Goal: Information Seeking & Learning: Learn about a topic

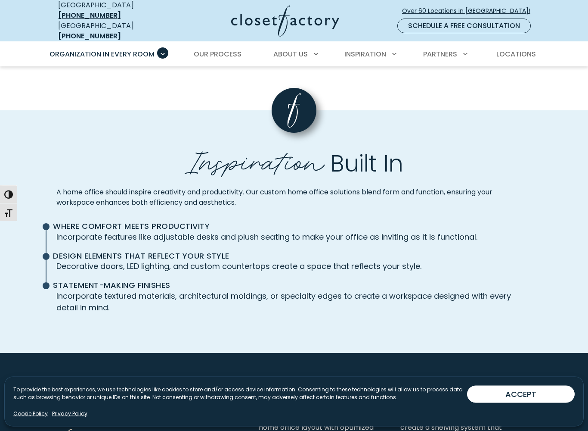
scroll to position [1856, 0]
click at [222, 260] on p "Decorative doors, LED lighting, and custom countertops create a space that refl…" at bounding box center [294, 266] width 476 height 12
click at [175, 251] on span "Design Elements That Reflect Your Style" at bounding box center [291, 255] width 476 height 9
click at [174, 251] on span "Design Elements That Reflect Your Style" at bounding box center [291, 255] width 476 height 9
click at [172, 251] on span "Design Elements That Reflect Your Style" at bounding box center [291, 255] width 476 height 9
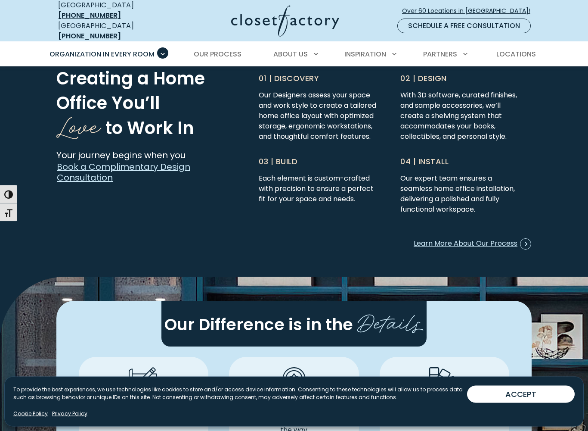
scroll to position [2168, 0]
click at [171, 77] on span "Creating a Home" at bounding box center [130, 78] width 149 height 24
click at [167, 85] on h2 "Creating a Home Office You’ll Love to Work In" at bounding box center [152, 102] width 192 height 74
click at [235, 162] on link "Book a Complimentary Design Consultation" at bounding box center [152, 172] width 192 height 22
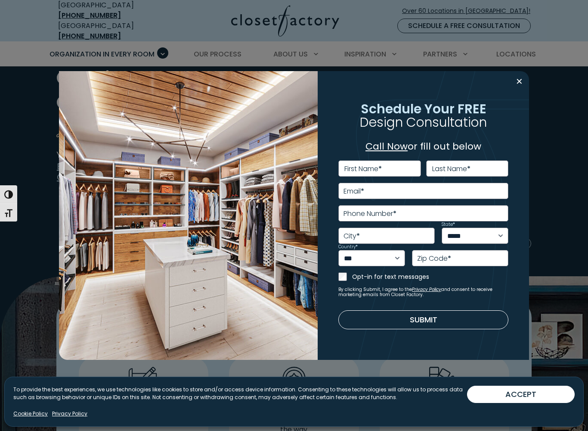
click at [516, 91] on div "Schedule Your FREE Design Consultation Call Now or fill out below Name * First …" at bounding box center [423, 215] width 191 height 255
click at [524, 87] on button "Close modal" at bounding box center [519, 82] width 12 height 14
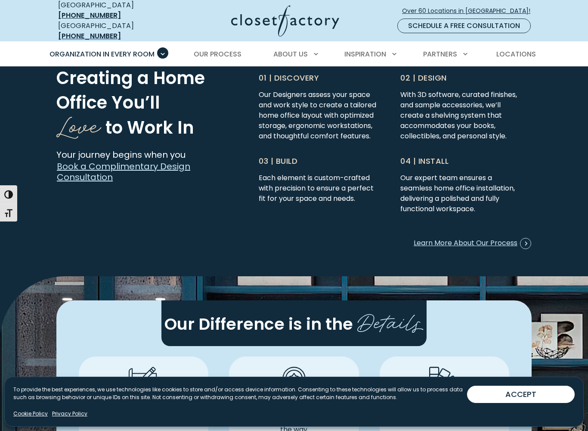
click at [526, 88] on div "02 | Design With 3D software, curated finishes, and sample accessories, we’ll c…" at bounding box center [466, 113] width 142 height 83
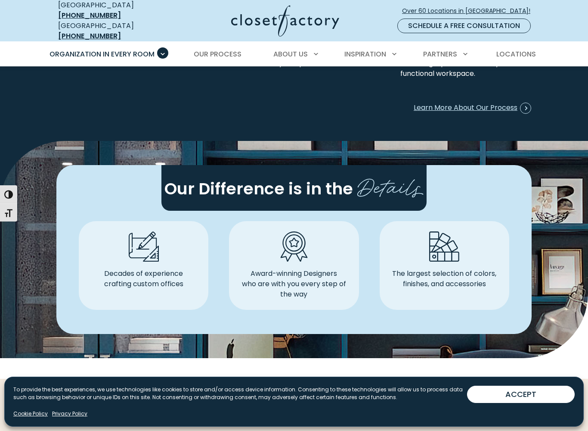
scroll to position [2304, 0]
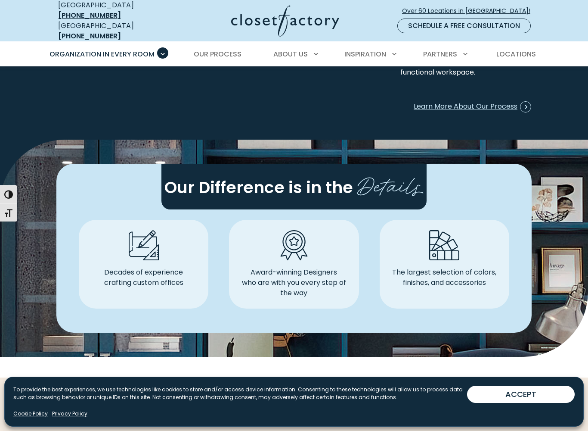
click at [561, 339] on div "Our Difference is in the Details Decades of experience crafting custom offices …" at bounding box center [294, 248] width 588 height 217
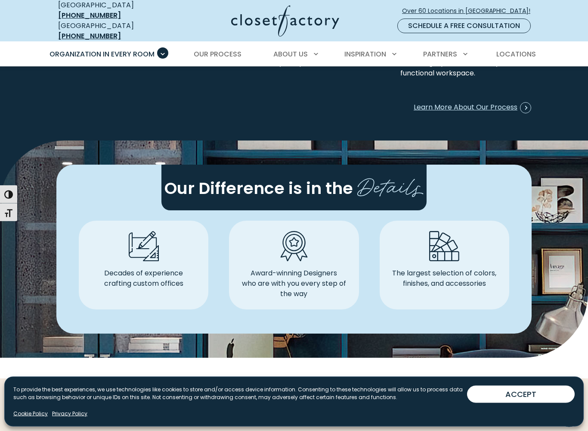
scroll to position [2304, 0]
click at [541, 371] on div "Manage Consent To provide the best experiences, we use technologies like cookie…" at bounding box center [294, 401] width 580 height 50
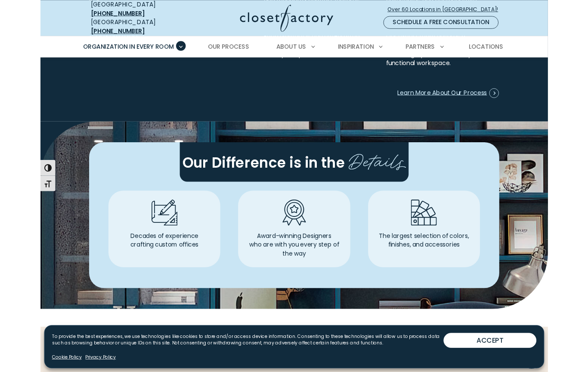
scroll to position [2328, 0]
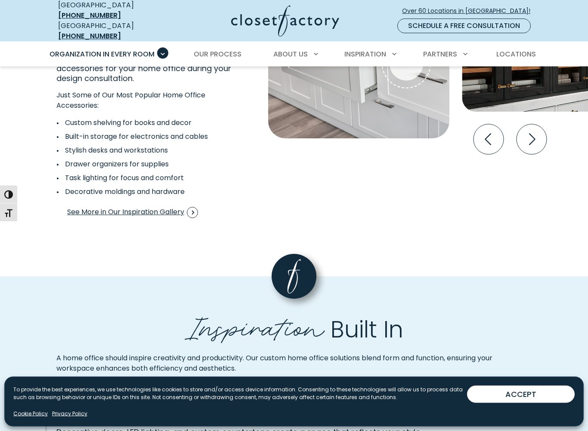
scroll to position [1691, 0]
click at [583, 318] on div "Inspiration Built In A home office should inspire creativity and productivity. …" at bounding box center [294, 397] width 588 height 243
click at [39, 15] on nav "USA [PHONE_NUMBER] [GEOGRAPHIC_DATA] [PHONE_NUMBER] Over 60 Locations in [GEOGR…" at bounding box center [294, 20] width 588 height 41
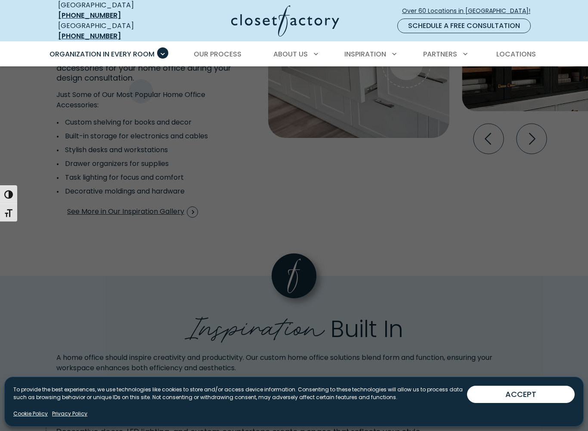
click at [107, 135] on span "Home Office" at bounding box center [87, 137] width 45 height 10
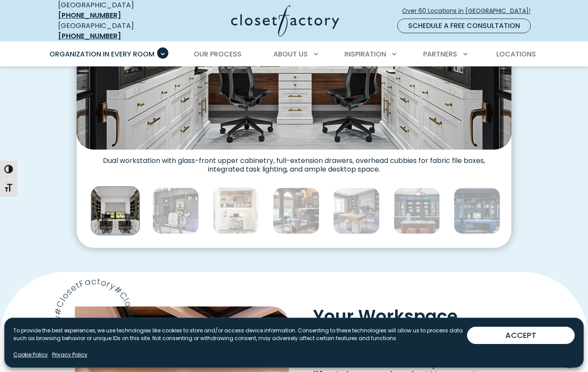
scroll to position [420, 0]
click at [479, 213] on img "Thumbnail Gallery" at bounding box center [477, 211] width 47 height 47
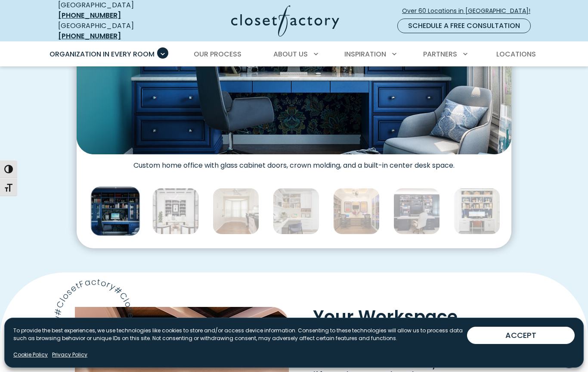
click at [426, 217] on img "Thumbnail Gallery" at bounding box center [417, 211] width 47 height 47
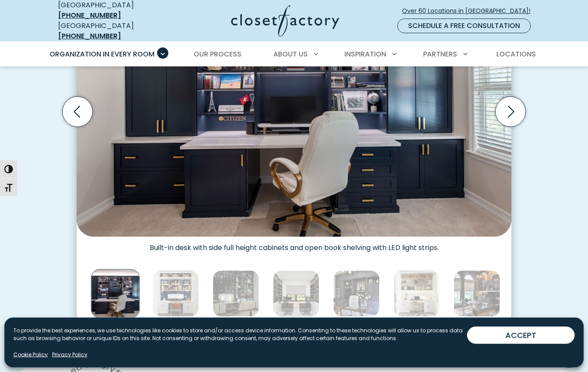
scroll to position [335, 0]
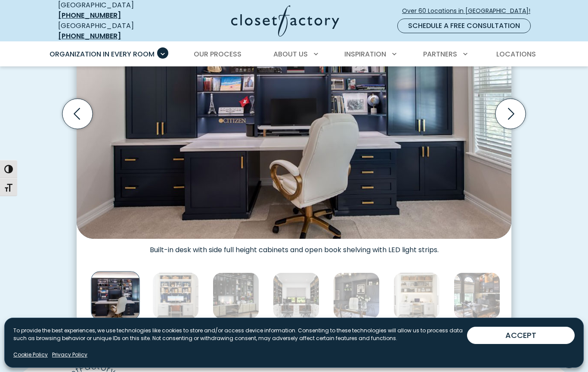
click at [369, 301] on img "Thumbnail Gallery" at bounding box center [356, 295] width 47 height 47
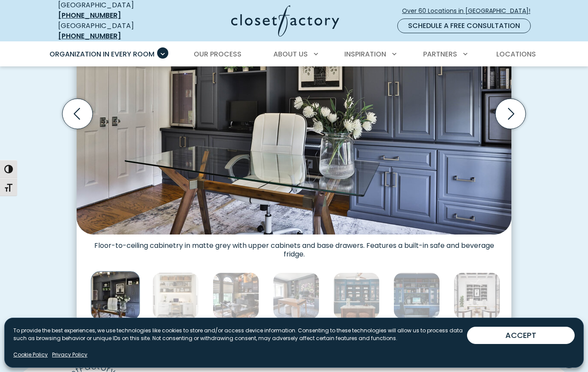
click at [479, 286] on img "Thumbnail Gallery" at bounding box center [477, 295] width 47 height 47
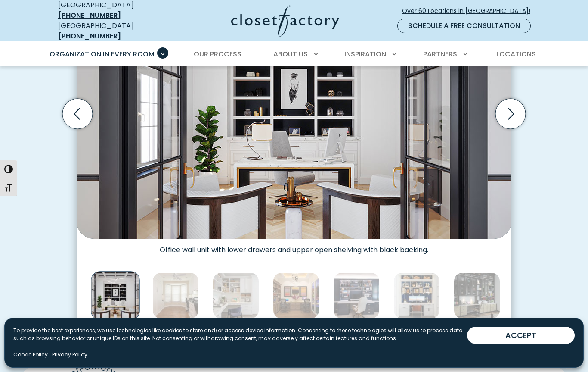
click at [415, 309] on img "Thumbnail Gallery" at bounding box center [417, 295] width 47 height 47
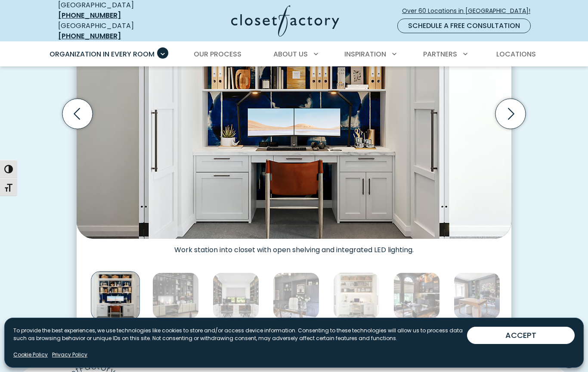
click at [375, 308] on img "Thumbnail Gallery" at bounding box center [356, 295] width 47 height 47
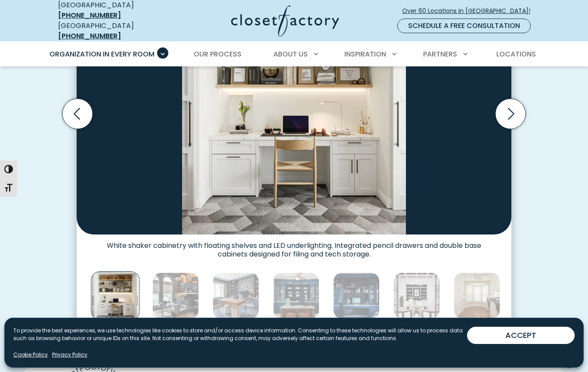
click at [349, 310] on img "Thumbnail Gallery" at bounding box center [356, 295] width 47 height 47
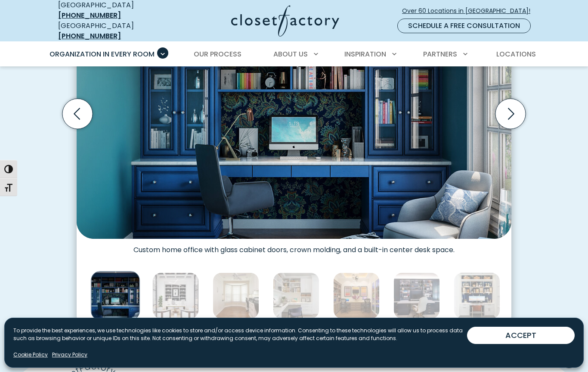
click at [314, 306] on img "Thumbnail Gallery" at bounding box center [296, 295] width 47 height 47
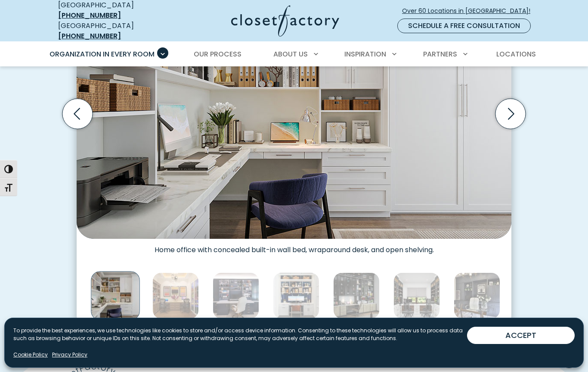
click at [252, 306] on img "Thumbnail Gallery" at bounding box center [236, 295] width 47 height 47
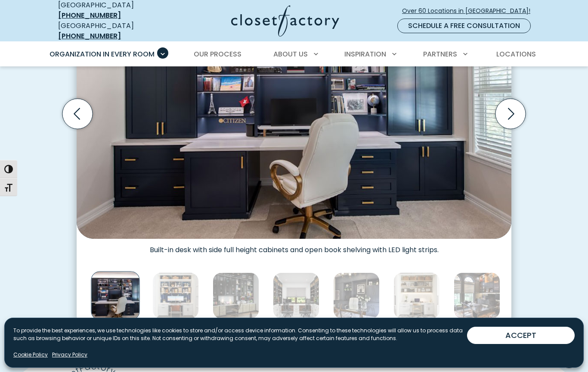
click at [213, 319] on div "Manage Consent To provide the best experiences, we use technologies like cookie…" at bounding box center [294, 342] width 580 height 50
click at [197, 291] on img "Thumbnail Gallery" at bounding box center [175, 295] width 47 height 47
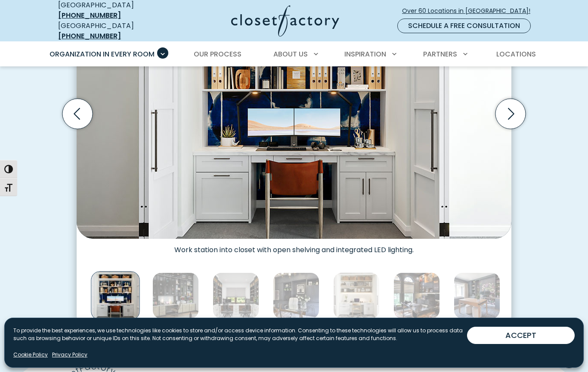
click at [134, 298] on img "Thumbnail Gallery" at bounding box center [115, 295] width 49 height 49
click at [139, 299] on img "Thumbnail Gallery" at bounding box center [115, 295] width 49 height 49
click at [132, 286] on img "Thumbnail Gallery" at bounding box center [115, 295] width 49 height 49
click at [129, 281] on img "Thumbnail Gallery" at bounding box center [115, 295] width 49 height 49
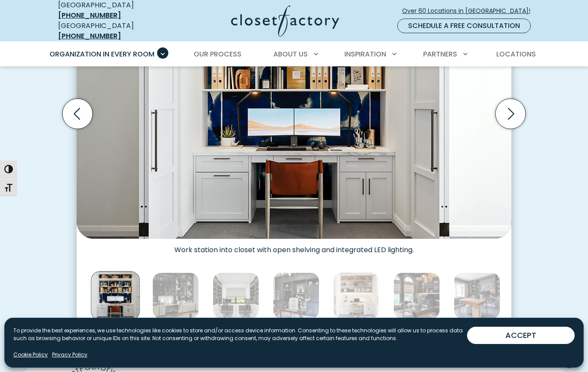
click at [81, 114] on icon "Previous slide" at bounding box center [77, 114] width 30 height 30
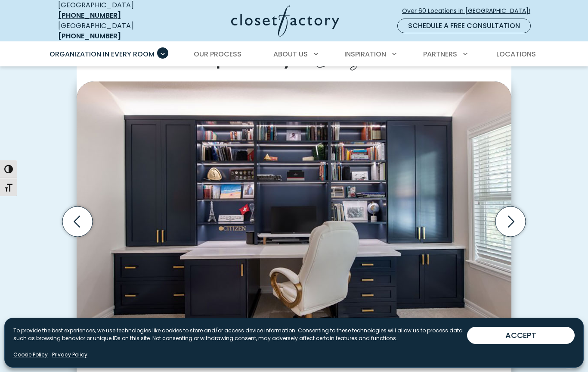
scroll to position [222, 0]
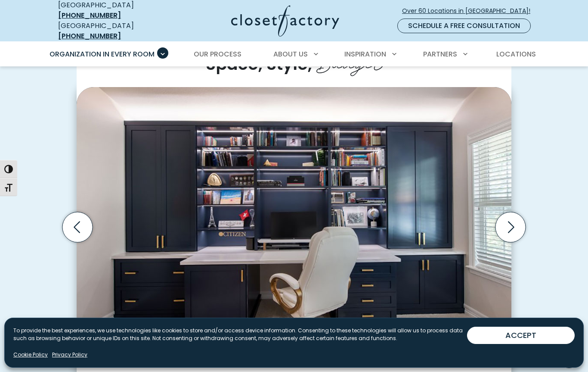
click at [89, 228] on icon "Previous slide" at bounding box center [77, 227] width 30 height 30
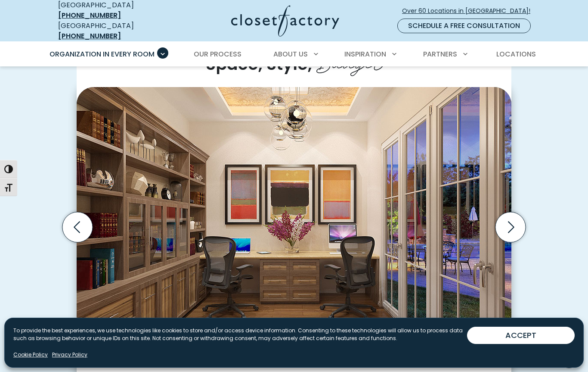
click at [87, 226] on icon "Previous slide" at bounding box center [77, 227] width 30 height 30
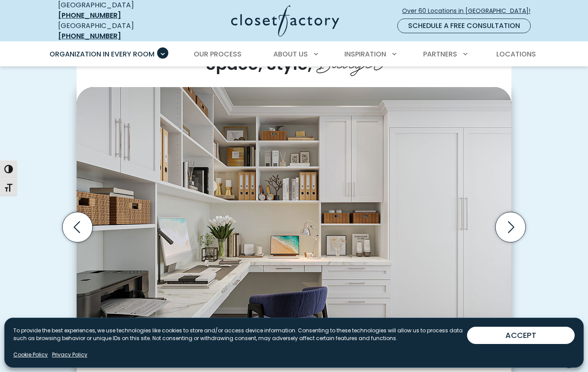
click at [83, 229] on icon "Previous slide" at bounding box center [77, 227] width 30 height 30
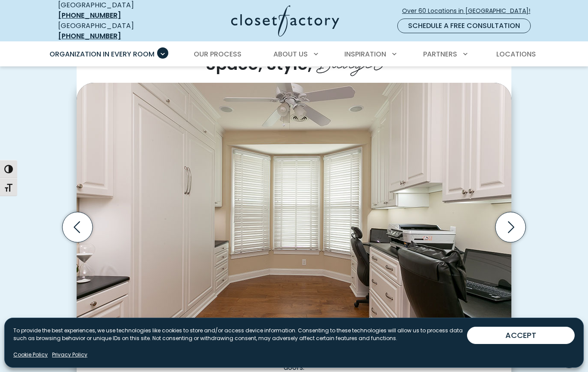
click at [83, 223] on icon "Previous slide" at bounding box center [77, 227] width 30 height 30
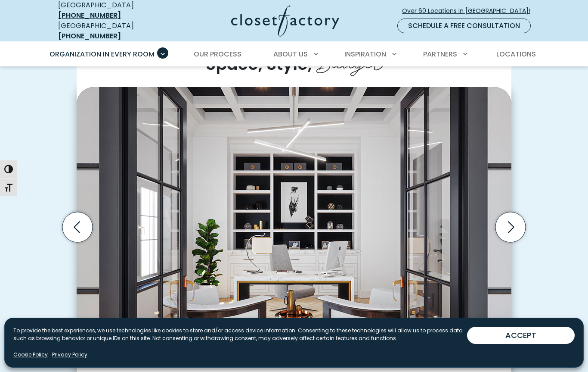
click at [87, 224] on icon "Previous slide" at bounding box center [77, 227] width 30 height 30
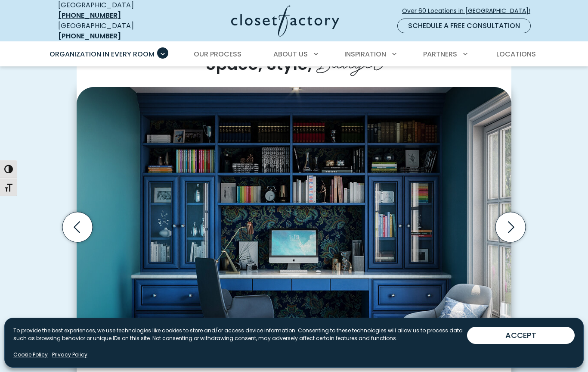
click at [86, 222] on icon "Previous slide" at bounding box center [77, 227] width 30 height 30
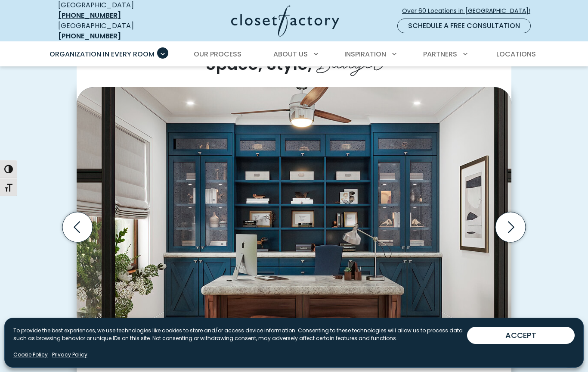
click at [85, 227] on icon "Previous slide" at bounding box center [77, 227] width 30 height 30
